Goal: Information Seeking & Learning: Learn about a topic

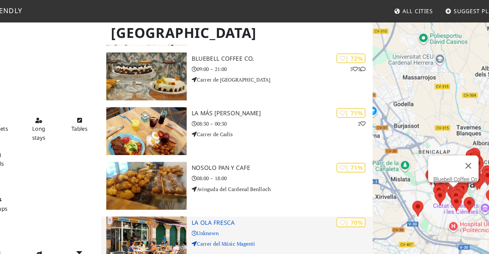
scroll to position [582, 0]
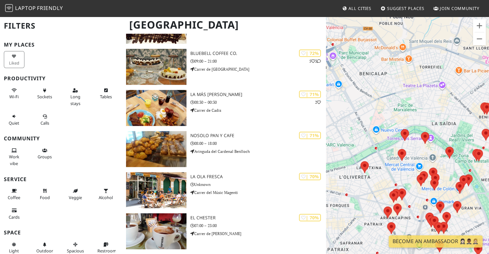
drag, startPoint x: 393, startPoint y: 56, endPoint x: 458, endPoint y: 126, distance: 95.3
click at [458, 126] on div at bounding box center [407, 143] width 163 height 254
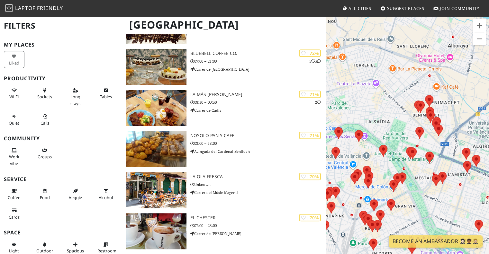
drag, startPoint x: 433, startPoint y: 88, endPoint x: 364, endPoint y: 92, distance: 68.9
click at [364, 92] on div at bounding box center [407, 143] width 163 height 254
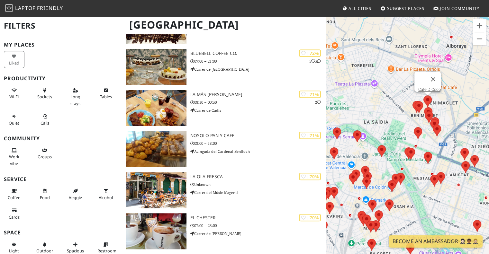
click at [423, 95] on area at bounding box center [423, 95] width 0 height 0
click at [429, 87] on link "Cafe D Coco" at bounding box center [429, 89] width 22 height 5
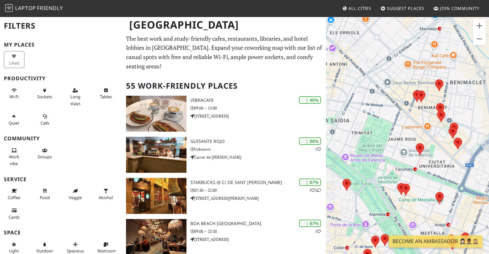
drag, startPoint x: 447, startPoint y: 100, endPoint x: 367, endPoint y: 113, distance: 81.0
click at [367, 113] on div at bounding box center [407, 143] width 163 height 254
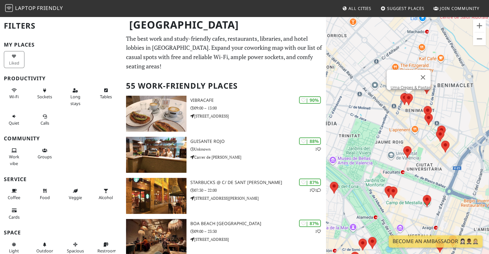
click at [404, 94] on area at bounding box center [404, 94] width 0 height 0
click at [400, 93] on area at bounding box center [400, 93] width 0 height 0
click at [411, 85] on link "Casa Kamarata" at bounding box center [406, 87] width 28 height 5
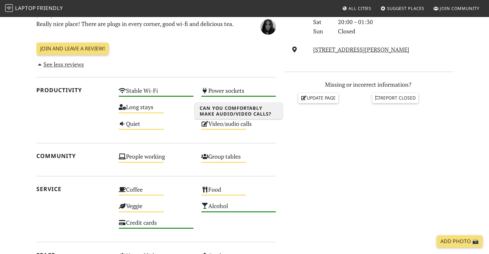
scroll to position [233, 0]
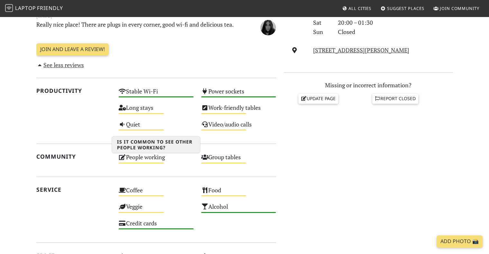
click at [153, 164] on div "People working Medium" at bounding box center [156, 160] width 83 height 16
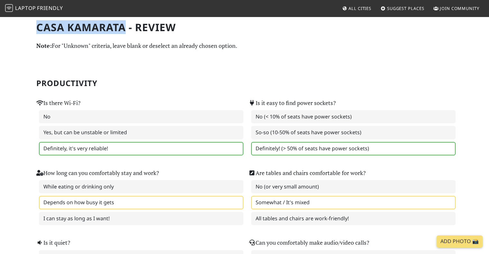
drag, startPoint x: 33, startPoint y: 25, endPoint x: 125, endPoint y: 29, distance: 91.3
copy h1 "Casa Kamarata"
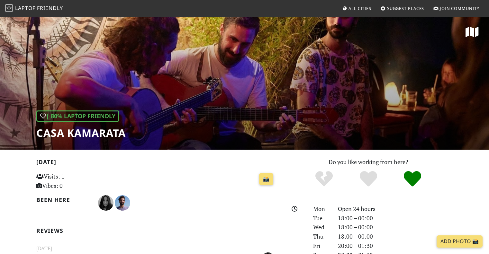
scroll to position [251, 0]
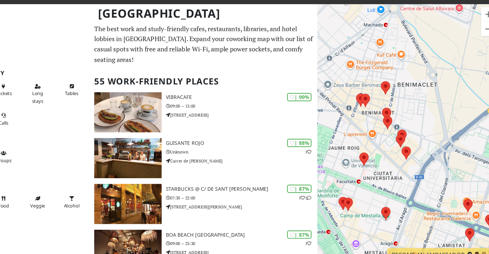
drag, startPoint x: 434, startPoint y: 133, endPoint x: 339, endPoint y: 120, distance: 95.6
click at [339, 120] on div at bounding box center [407, 143] width 163 height 254
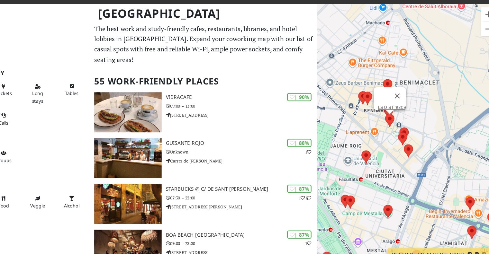
click at [387, 115] on area at bounding box center [387, 115] width 0 height 0
click at [382, 107] on link "La Ola Fresca" at bounding box center [392, 109] width 25 height 5
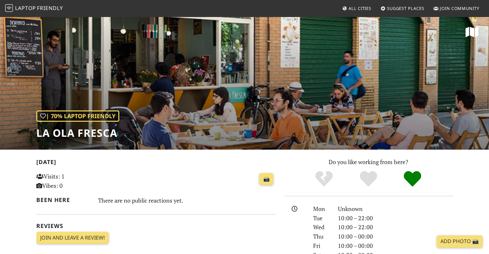
click at [91, 139] on h1 "La Ola Fresca" at bounding box center [77, 133] width 83 height 12
copy div "La Ola Fresca"
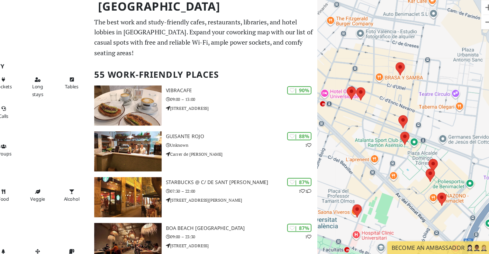
drag, startPoint x: 370, startPoint y: 132, endPoint x: 401, endPoint y: 106, distance: 40.4
click at [401, 106] on div at bounding box center [407, 143] width 163 height 254
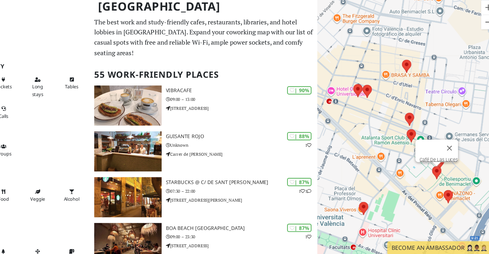
click at [429, 168] on area at bounding box center [429, 168] width 0 height 0
click at [421, 160] on link "Café De Las Luces" at bounding box center [434, 162] width 34 height 5
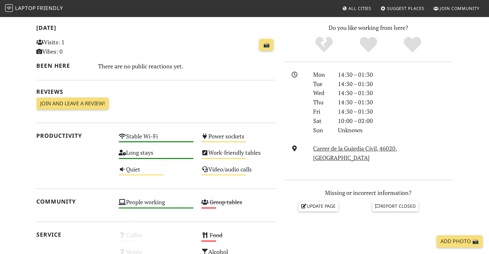
scroll to position [145, 0]
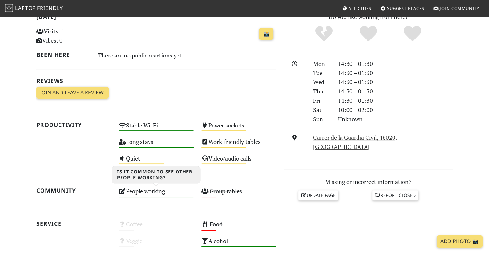
click at [154, 190] on div "People working High" at bounding box center [156, 194] width 83 height 16
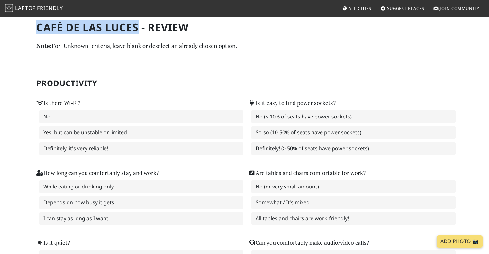
drag, startPoint x: 37, startPoint y: 26, endPoint x: 136, endPoint y: 26, distance: 99.0
click at [136, 26] on h1 "Café De Las Luces - Review" at bounding box center [244, 27] width 417 height 12
copy h1 "Café De Las Luces"
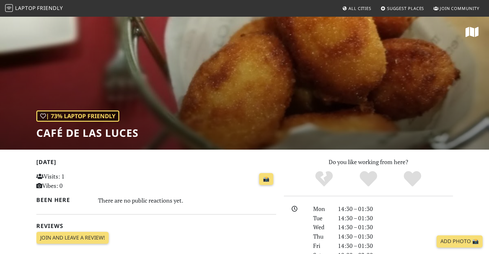
scroll to position [145, 0]
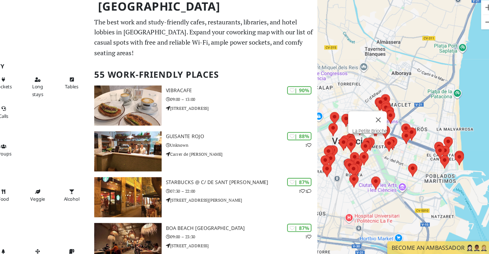
drag, startPoint x: 453, startPoint y: 154, endPoint x: 372, endPoint y: 145, distance: 81.5
click at [372, 135] on div at bounding box center [411, 135] width 163 height 0
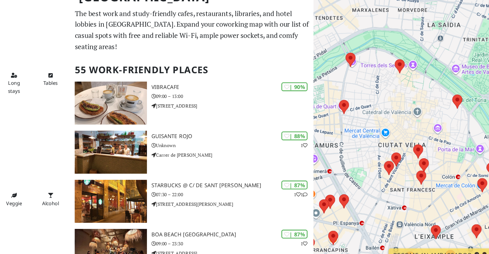
drag, startPoint x: 360, startPoint y: 111, endPoint x: 476, endPoint y: 103, distance: 116.6
click at [476, 103] on html "Laptop Friendly All Cities Suggest Places Join Community Valencia Filters My Pl…" at bounding box center [244, 127] width 489 height 254
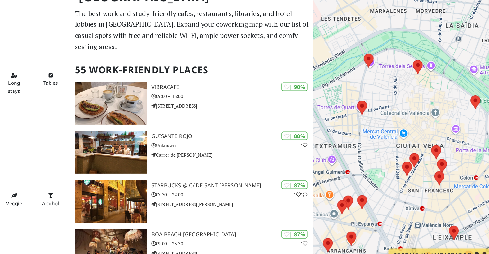
drag, startPoint x: 382, startPoint y: 97, endPoint x: 413, endPoint y: 103, distance: 31.0
click at [413, 103] on div at bounding box center [407, 143] width 163 height 254
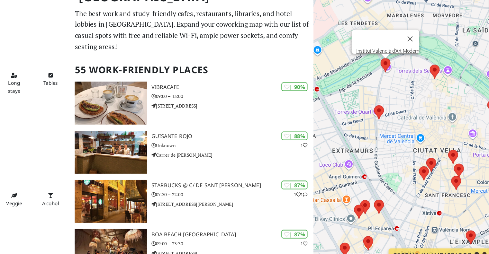
click at [382, 76] on area at bounding box center [382, 76] width 0 height 0
click at [362, 68] on link "Institut Valencià d'Art Modern" at bounding box center [388, 70] width 53 height 5
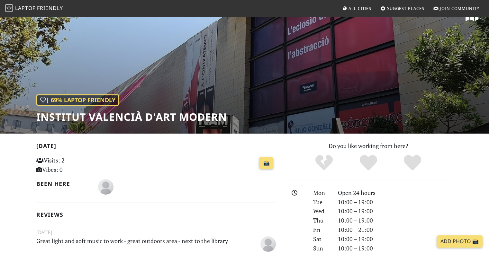
scroll to position [15, 0]
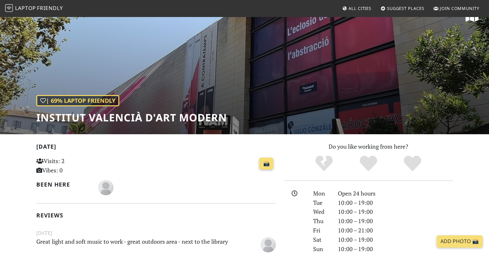
click at [139, 114] on h1 "Institut Valencià d'Art Modern" at bounding box center [131, 118] width 191 height 12
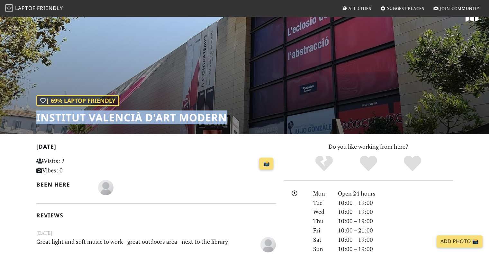
click at [139, 114] on h1 "Institut Valencià d'Art Modern" at bounding box center [131, 118] width 191 height 12
copy div "Institut Valencià d'Art Modern"
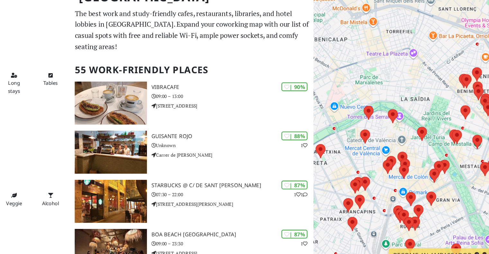
drag, startPoint x: 375, startPoint y: 139, endPoint x: 451, endPoint y: 155, distance: 77.3
click at [451, 155] on div at bounding box center [407, 143] width 163 height 254
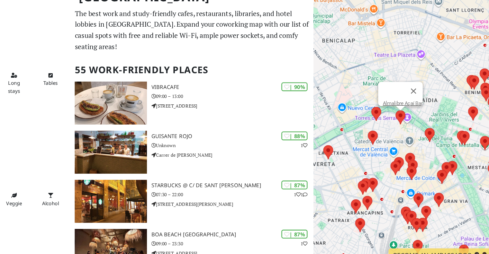
click at [394, 120] on area at bounding box center [394, 120] width 0 height 0
click at [397, 112] on link "Almalibre Açaí Bar" at bounding box center [400, 114] width 33 height 5
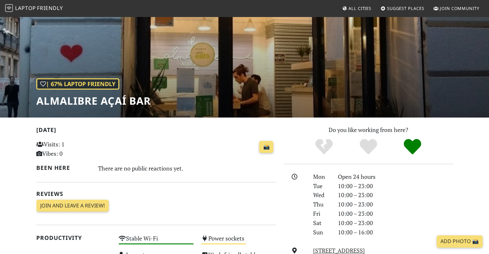
scroll to position [33, 0]
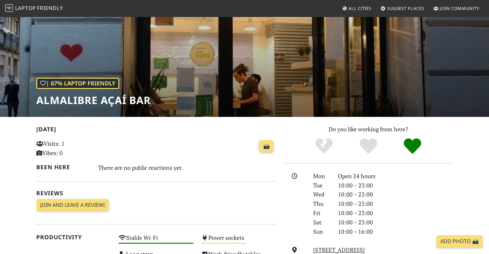
click at [106, 105] on h1 "Almalibre Açaí Bar" at bounding box center [93, 100] width 114 height 12
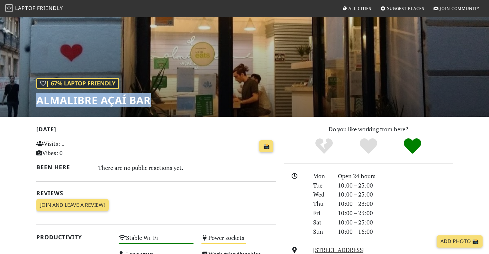
click at [106, 105] on h1 "Almalibre Açaí Bar" at bounding box center [93, 100] width 114 height 12
copy div "Almalibre Açaí Bar"
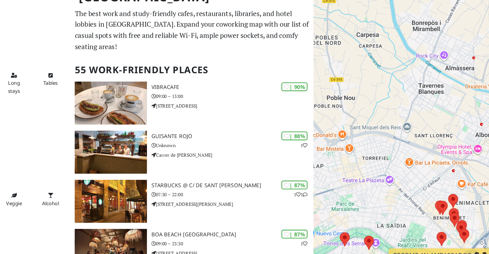
drag, startPoint x: 397, startPoint y: 212, endPoint x: 393, endPoint y: 105, distance: 107.1
click at [393, 105] on div at bounding box center [407, 143] width 163 height 254
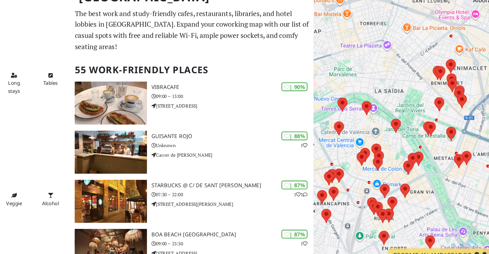
drag, startPoint x: 368, startPoint y: 121, endPoint x: 376, endPoint y: 100, distance: 22.5
click at [376, 100] on div at bounding box center [407, 143] width 163 height 254
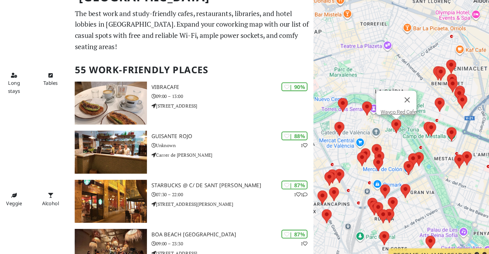
click at [391, 127] on area at bounding box center [391, 127] width 0 height 0
click at [398, 119] on link "Wayco Red Cafe" at bounding box center [397, 121] width 30 height 5
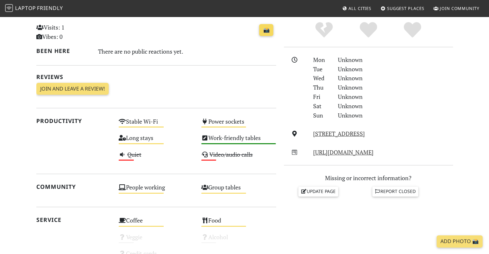
scroll to position [23, 0]
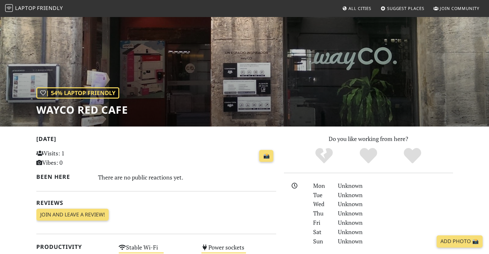
click at [92, 111] on h1 "Wayco Red Cafe" at bounding box center [82, 110] width 92 height 12
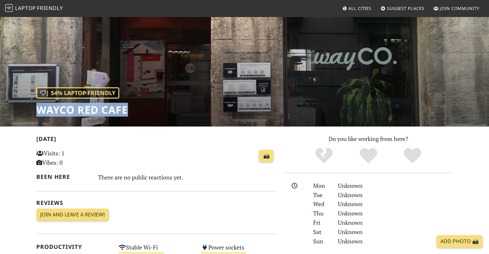
click at [92, 111] on h1 "Wayco Red Cafe" at bounding box center [82, 110] width 92 height 12
copy div "Wayco Red Cafe"
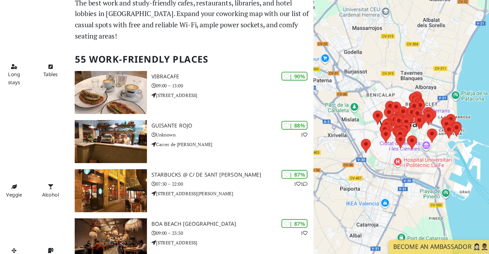
scroll to position [2, 0]
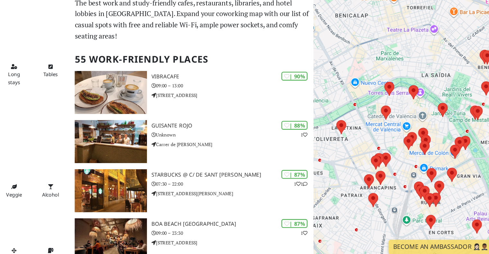
click at [390, 130] on div at bounding box center [407, 143] width 163 height 254
click at [382, 123] on area at bounding box center [382, 123] width 0 height 0
click at [388, 115] on link "Mayan Coffees" at bounding box center [387, 117] width 27 height 5
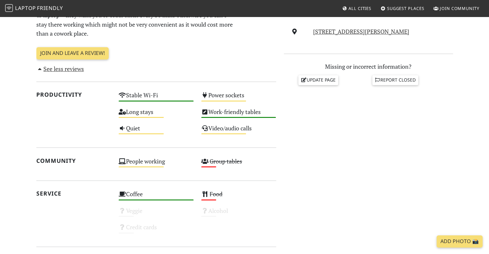
scroll to position [251, 0]
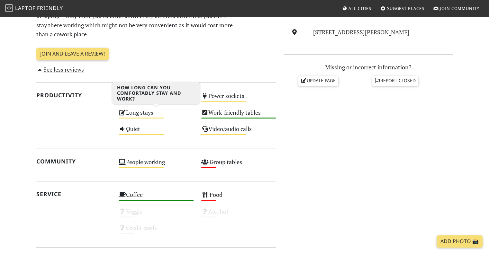
click at [150, 115] on div "Long stays Medium" at bounding box center [156, 115] width 83 height 16
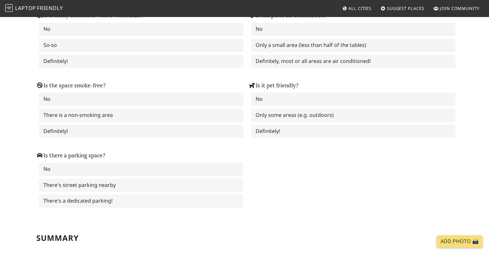
scroll to position [980, 0]
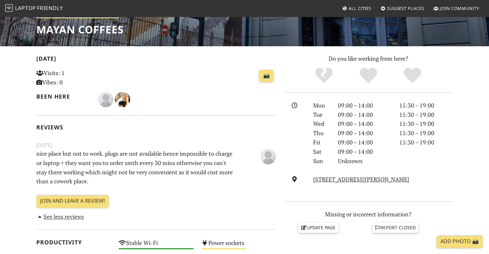
scroll to position [103, 0]
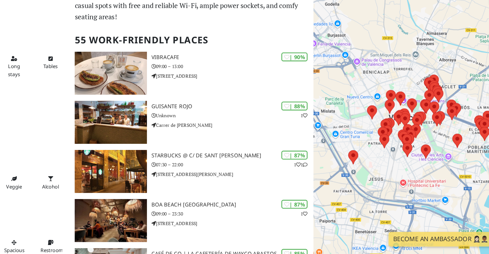
scroll to position [11, 0]
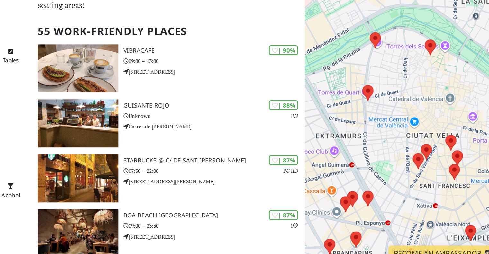
drag, startPoint x: 419, startPoint y: 168, endPoint x: 382, endPoint y: 152, distance: 39.6
click at [382, 152] on div at bounding box center [407, 143] width 163 height 254
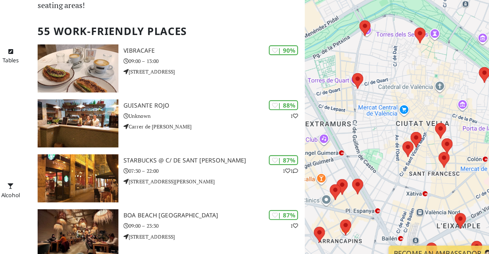
drag, startPoint x: 405, startPoint y: 156, endPoint x: 389, endPoint y: 143, distance: 20.1
click at [389, 143] on div at bounding box center [407, 143] width 163 height 254
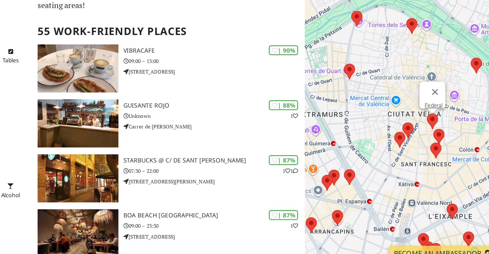
click at [417, 137] on area at bounding box center [417, 137] width 0 height 0
click at [418, 128] on link "Federal" at bounding box center [422, 130] width 13 height 5
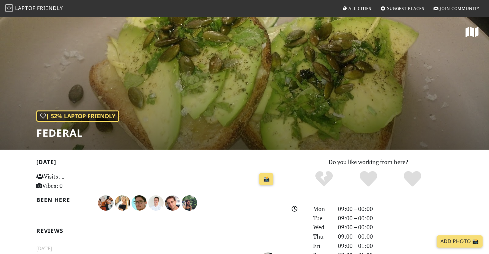
click at [72, 135] on h1 "Federal" at bounding box center [77, 133] width 83 height 12
copy div "Federal"
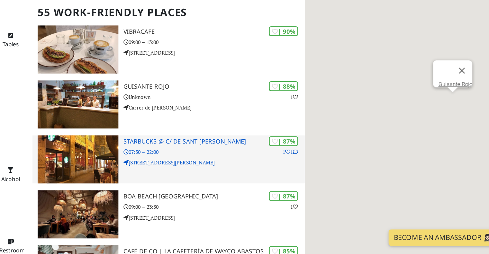
scroll to position [13, 0]
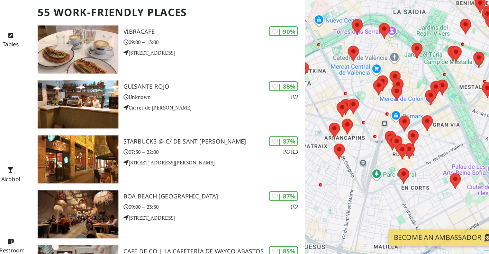
drag, startPoint x: 402, startPoint y: 137, endPoint x: 376, endPoint y: 238, distance: 104.5
click at [376, 238] on div at bounding box center [407, 143] width 163 height 254
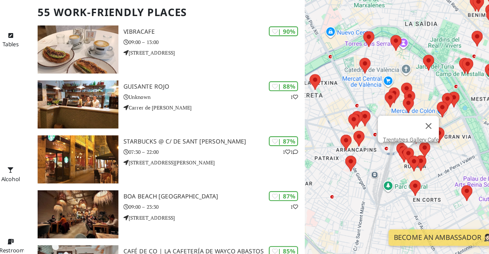
drag, startPoint x: 380, startPoint y: 171, endPoint x: 404, endPoint y: 177, distance: 24.2
click at [404, 177] on div "Trentatres Gallery Cafe" at bounding box center [407, 143] width 163 height 254
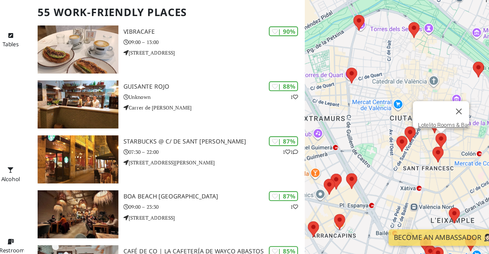
click at [424, 163] on area at bounding box center [424, 163] width 0 height 0
click at [430, 155] on link "Lotelito Rooms & Bar" at bounding box center [429, 157] width 38 height 5
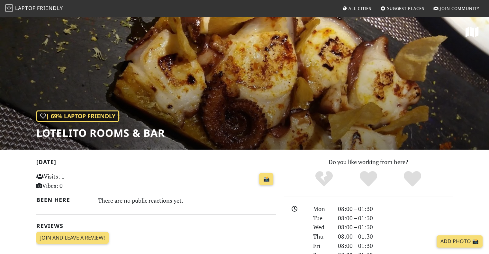
click at [112, 136] on h1 "Lotelito Rooms & Bar" at bounding box center [100, 133] width 129 height 12
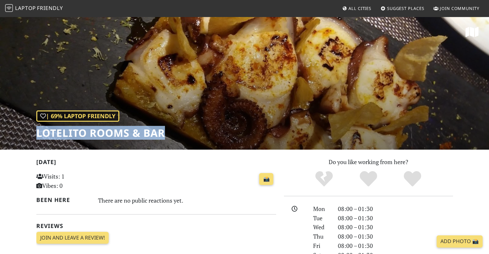
click at [112, 136] on h1 "Lotelito Rooms & Bar" at bounding box center [100, 133] width 129 height 12
copy div "Lotelito Rooms & Bar"
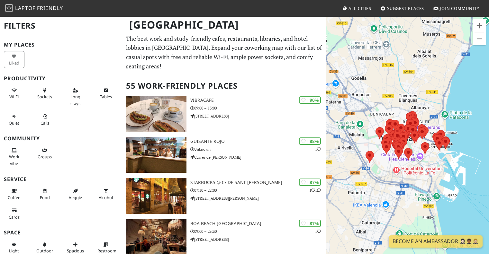
scroll to position [13, 0]
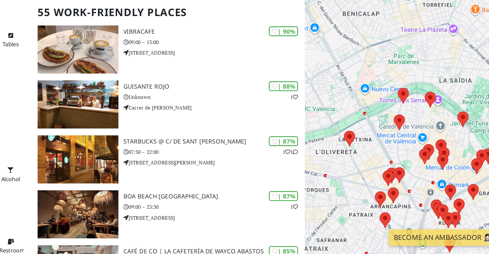
drag, startPoint x: 408, startPoint y: 195, endPoint x: 380, endPoint y: 181, distance: 32.1
click at [380, 181] on div at bounding box center [407, 143] width 163 height 254
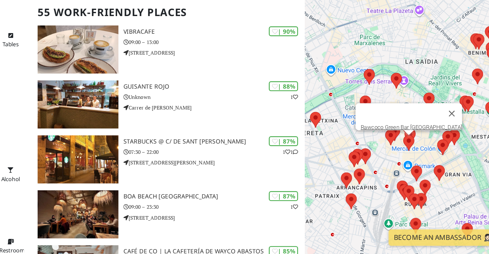
click at [399, 165] on area at bounding box center [399, 165] width 0 height 0
click at [395, 157] on link "Rawcoco Green Bar [GEOGRAPHIC_DATA]" at bounding box center [406, 159] width 76 height 5
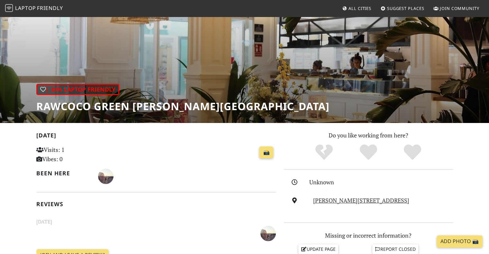
scroll to position [27, 0]
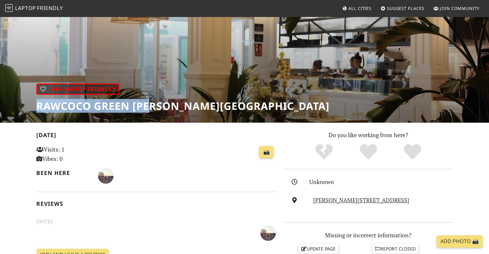
drag, startPoint x: 38, startPoint y: 107, endPoint x: 153, endPoint y: 110, distance: 115.1
click at [153, 110] on h1 "Rawcoco Green [PERSON_NAME][GEOGRAPHIC_DATA]" at bounding box center [182, 106] width 293 height 12
copy h1 "Rawcoco Green Bar"
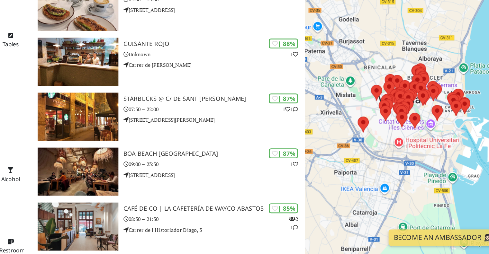
scroll to position [45, 0]
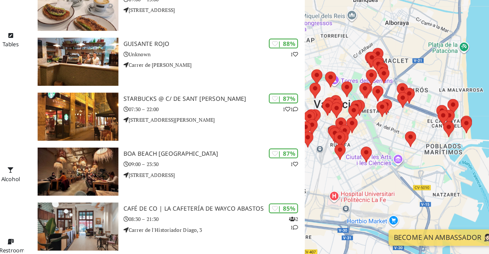
drag, startPoint x: 388, startPoint y: 146, endPoint x: 415, endPoint y: 154, distance: 27.7
click at [415, 154] on div at bounding box center [407, 143] width 163 height 254
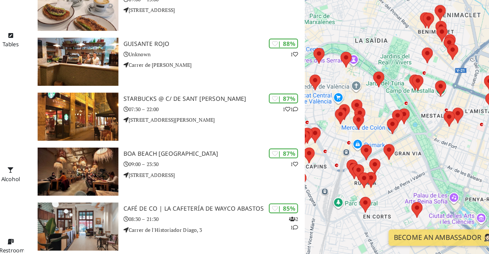
drag, startPoint x: 359, startPoint y: 157, endPoint x: 410, endPoint y: 163, distance: 51.5
click at [410, 163] on div "Per navigare, premi i tasti Freccia." at bounding box center [407, 143] width 163 height 254
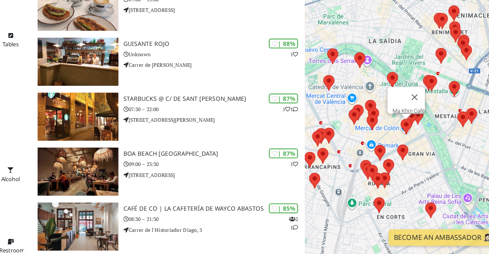
click at [398, 153] on area at bounding box center [398, 153] width 0 height 0
click at [403, 144] on link "Ma Khin Café" at bounding box center [403, 146] width 24 height 5
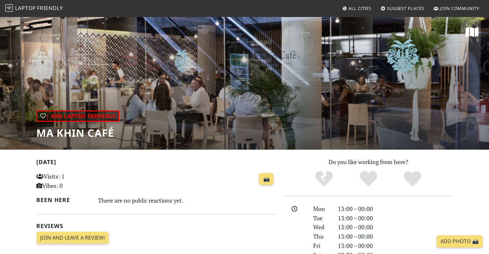
click at [45, 138] on h1 "Ma Khin Café" at bounding box center [77, 133] width 83 height 12
copy div "Ma Khin Café"
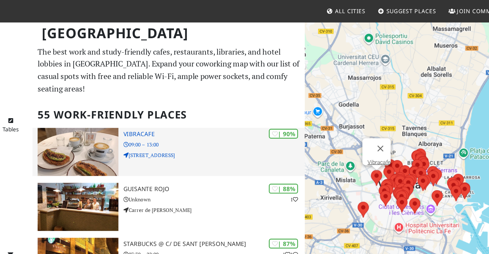
click at [225, 113] on p "[STREET_ADDRESS]" at bounding box center [258, 116] width 136 height 6
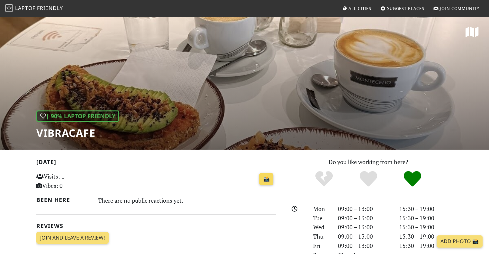
click at [264, 180] on link "📸" at bounding box center [266, 179] width 14 height 12
click at [60, 135] on h1 "Vibracafe" at bounding box center [77, 133] width 83 height 12
copy div "Vibracafe"
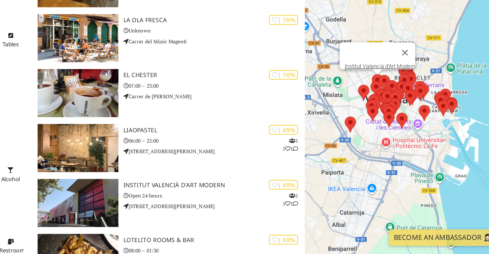
scroll to position [680, 0]
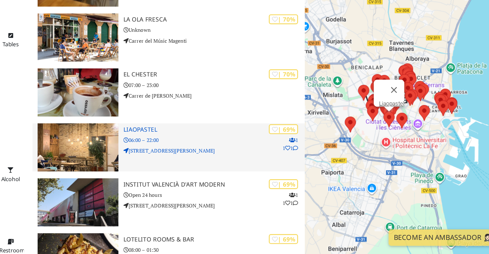
click at [273, 172] on div "| 69% 1 1 1 Liaopastel 06:00 – 22:00 Avinguda del Doctor Waksman, 15" at bounding box center [258, 174] width 136 height 36
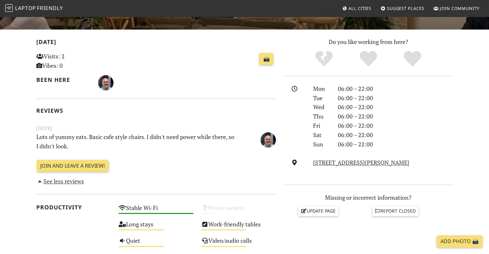
scroll to position [136, 0]
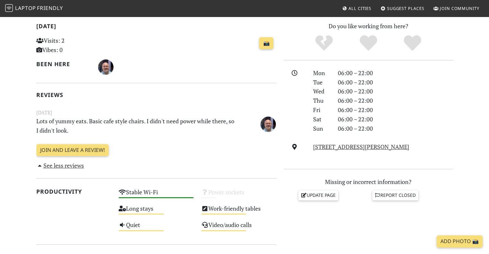
drag, startPoint x: 25, startPoint y: 52, endPoint x: 16, endPoint y: 161, distance: 109.3
click at [16, 161] on section "Today Visits: 2 Vibes: 0 📸 Been here Reviews June 01, 2024 Lots of yummy eats. …" at bounding box center [244, 241] width 489 height 454
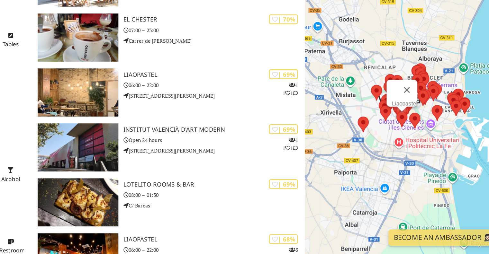
scroll to position [724, 0]
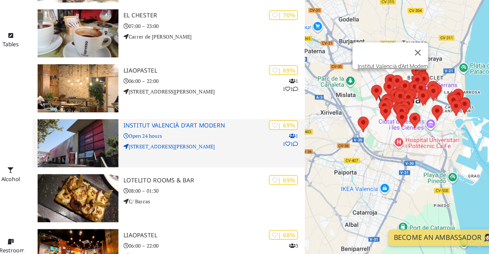
click at [212, 155] on h3 "Institut Valencià d'Art Modern" at bounding box center [258, 157] width 136 height 5
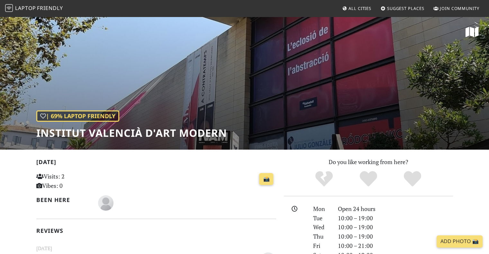
click at [131, 136] on h1 "Institut Valencià d'Art Modern" at bounding box center [131, 133] width 191 height 12
drag, startPoint x: 131, startPoint y: 136, endPoint x: 106, endPoint y: 133, distance: 25.3
click at [106, 133] on h1 "Institut Valencià d'Art Modern" at bounding box center [131, 133] width 191 height 12
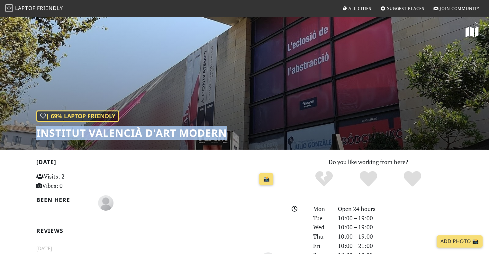
click at [106, 133] on h1 "Institut Valencià d'Art Modern" at bounding box center [131, 133] width 191 height 12
copy div "Institut Valencià d'Art Modern"
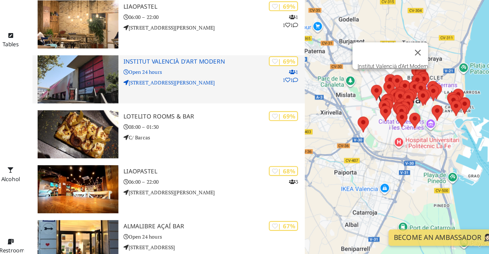
scroll to position [784, 0]
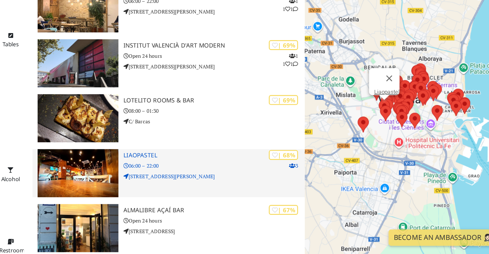
click at [213, 183] on div "| 68% 3 Liaopastel 06:00 – 22:00 Avinguda de Pérez Galdós, 20" at bounding box center [258, 193] width 136 height 36
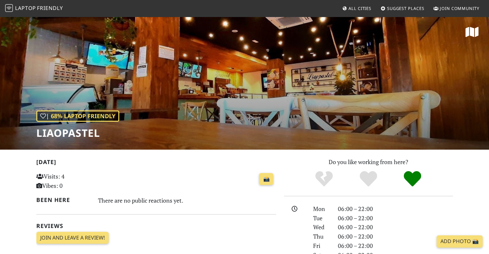
click at [66, 135] on h1 "Liaopastel" at bounding box center [77, 133] width 83 height 12
copy div "Liaopastel"
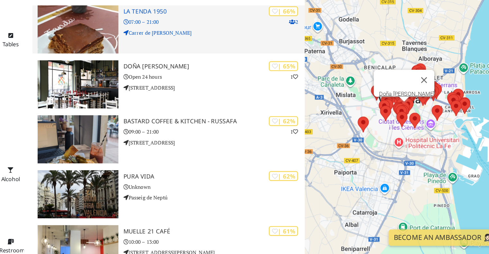
scroll to position [1023, 0]
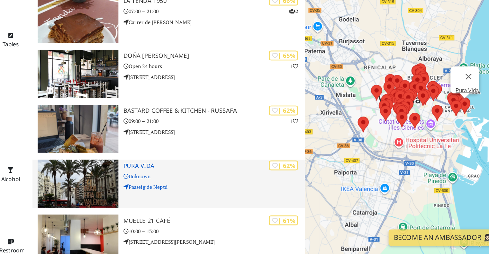
click at [290, 201] on div "| 62% Pura Vida Unknown Passeig de Neptú" at bounding box center [258, 201] width 136 height 36
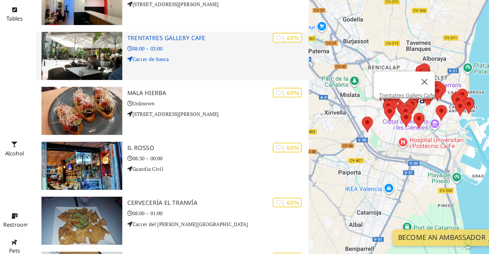
scroll to position [1216, 0]
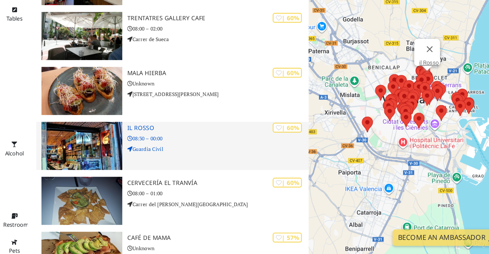
click at [163, 165] on img at bounding box center [156, 173] width 60 height 36
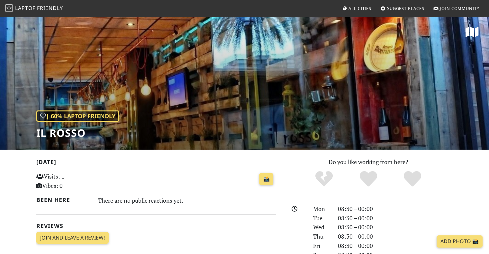
click at [55, 136] on h1 "il Rosso" at bounding box center [77, 133] width 83 height 12
copy div "il Rosso"
